Goal: Information Seeking & Learning: Learn about a topic

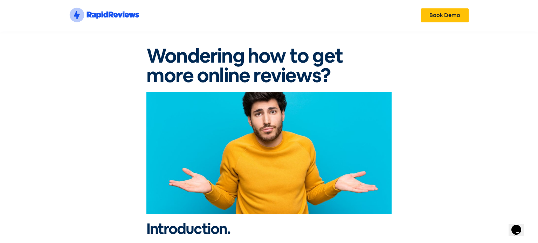
click at [125, 10] on icon ".st0{fill:#1652F0;} .st1{fill:none;} .st2{opacity:0.3;fill-rule:evenodd;clip-ru…" at bounding box center [104, 14] width 70 height 15
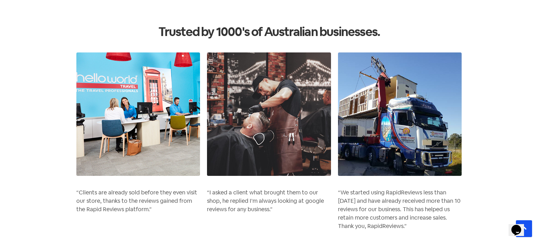
scroll to position [2950, 0]
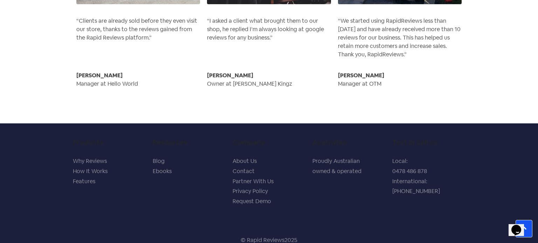
click at [236, 158] on link "About Us" at bounding box center [244, 161] width 24 height 7
click at [241, 158] on link "About Us" at bounding box center [244, 161] width 24 height 7
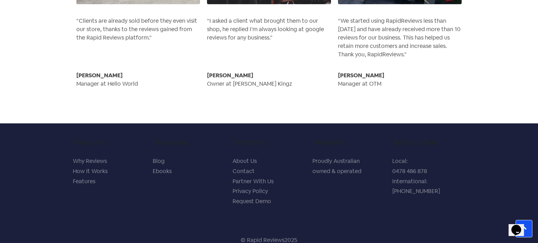
click at [241, 158] on link "About Us" at bounding box center [244, 161] width 24 height 7
click at [246, 158] on link "About Us" at bounding box center [244, 161] width 24 height 7
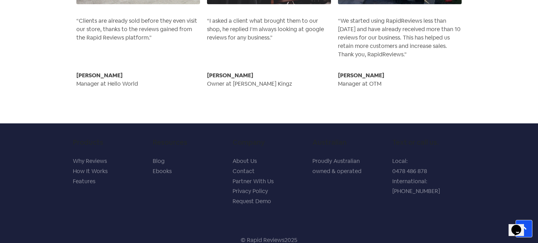
click at [246, 158] on link "About Us" at bounding box center [244, 161] width 24 height 7
click at [232, 158] on link "About Us" at bounding box center [244, 161] width 24 height 7
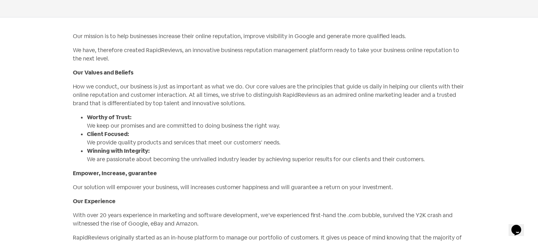
scroll to position [85, 0]
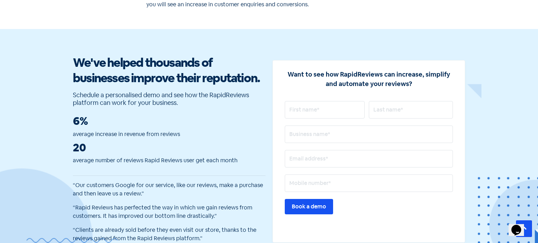
scroll to position [2950, 0]
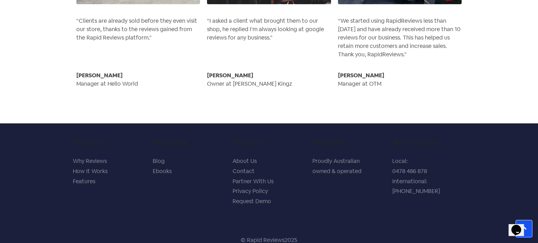
click at [251, 158] on link "About Us" at bounding box center [244, 161] width 24 height 7
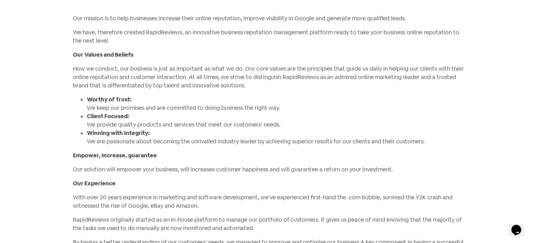
scroll to position [105, 0]
